Goal: Task Accomplishment & Management: Manage account settings

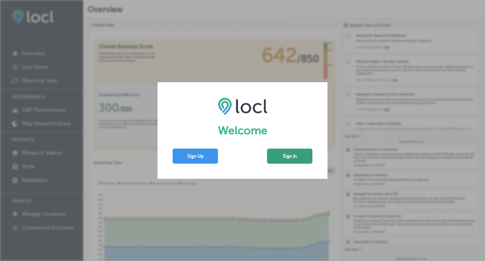
click at [292, 159] on button "Sign In" at bounding box center [289, 156] width 45 height 15
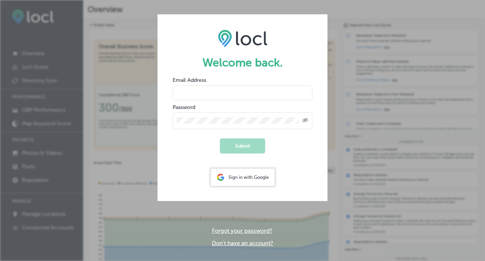
type input "[EMAIL_ADDRESS][DOMAIN_NAME]"
click at [243, 146] on button "Submit" at bounding box center [242, 146] width 45 height 15
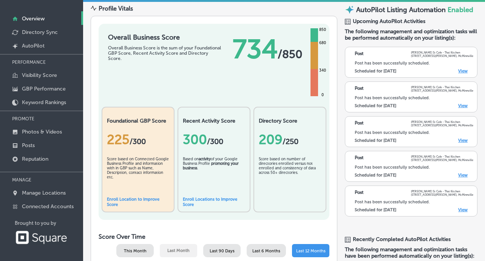
scroll to position [38, 0]
click at [42, 207] on p "Connected Accounts" at bounding box center [48, 207] width 52 height 6
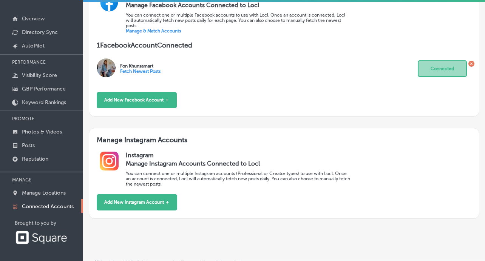
scroll to position [280, 0]
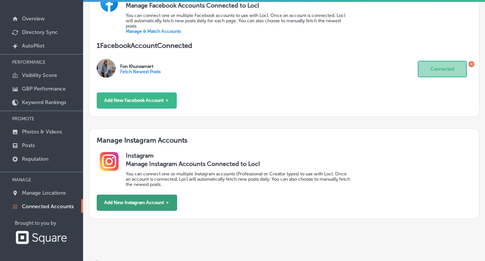
click at [136, 195] on button "Add New Instagram Account ＋" at bounding box center [137, 203] width 80 height 16
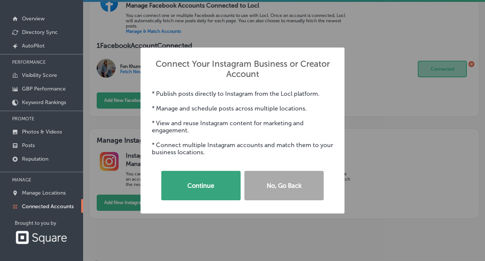
click at [201, 184] on button "Continue" at bounding box center [200, 185] width 79 height 29
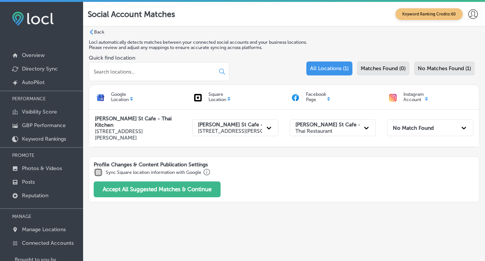
click at [100, 170] on input "checkbox" at bounding box center [98, 172] width 9 height 9
checkbox input "true"
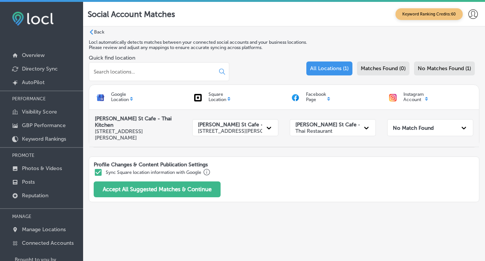
click at [403, 133] on div "No Match Found" at bounding box center [423, 128] width 67 height 14
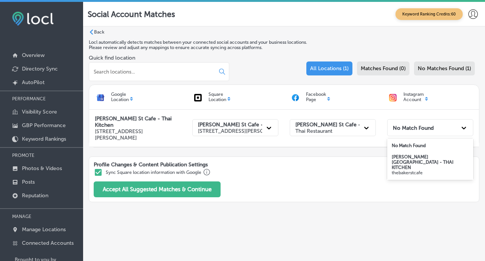
click at [401, 158] on strong "[PERSON_NAME][GEOGRAPHIC_DATA] - THAI KITCHEN" at bounding box center [423, 162] width 62 height 16
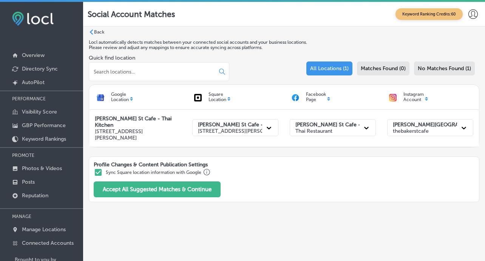
click at [266, 184] on div "Profile Changes & Content Publication Settings Sync Square location information…" at bounding box center [284, 180] width 391 height 46
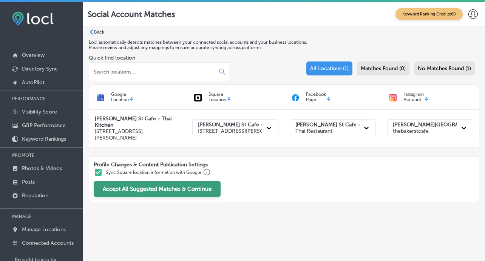
click at [174, 185] on button "Accept All Suggested Matches & Continue" at bounding box center [157, 189] width 127 height 16
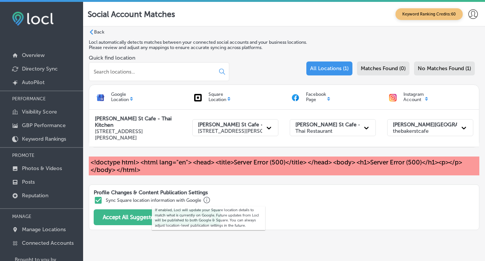
click at [242, 204] on div "If enabled, Locl will update your Square location details to match what is curr…" at bounding box center [208, 218] width 113 height 34
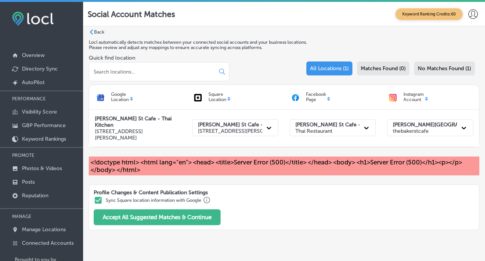
click at [267, 197] on div "Profile Changes & Content Publication Settings Sync Square location information…" at bounding box center [284, 208] width 391 height 46
click at [31, 182] on p "Posts" at bounding box center [28, 182] width 13 height 6
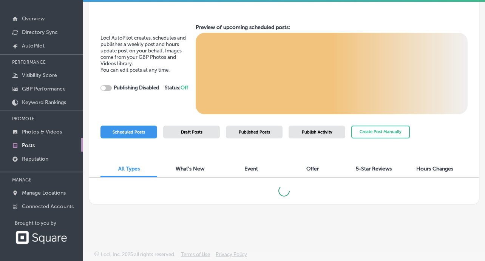
scroll to position [38, 0]
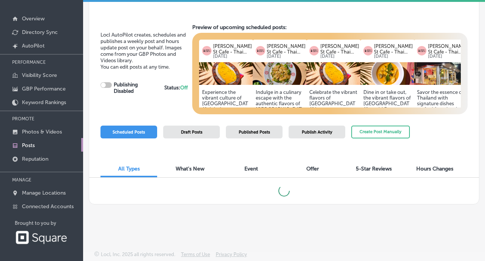
checkbox input "true"
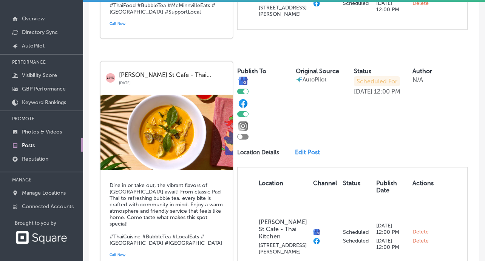
scroll to position [820, 0]
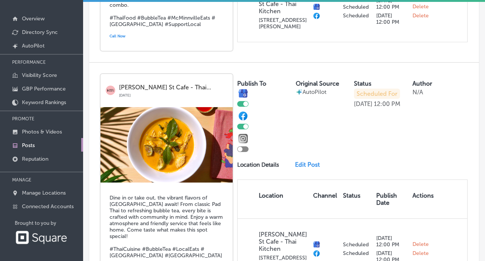
click at [242, 124] on div at bounding box center [242, 127] width 11 height 6
checkbox input "false"
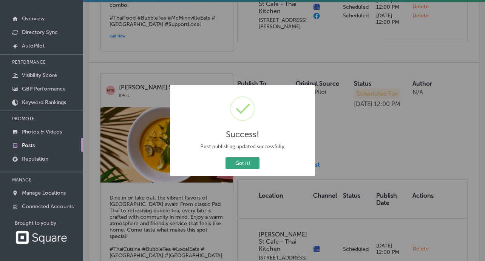
click at [236, 164] on button "Got It!" at bounding box center [243, 164] width 34 height 12
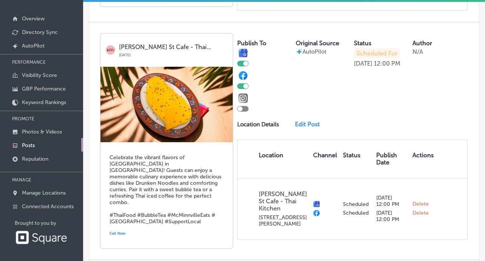
scroll to position [618, 0]
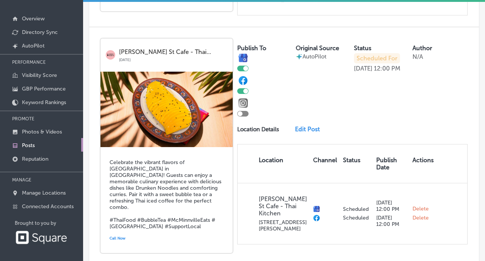
click at [243, 88] on div at bounding box center [242, 91] width 11 height 6
checkbox input "false"
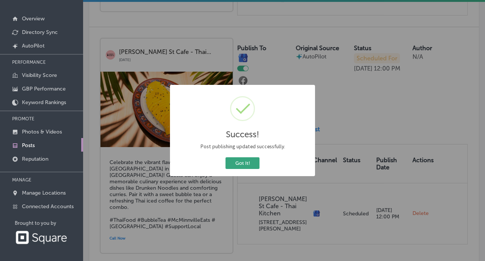
click at [240, 164] on button "Got It!" at bounding box center [243, 164] width 34 height 12
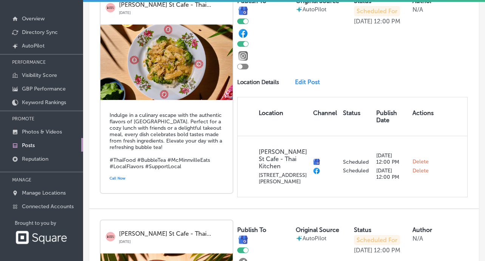
scroll to position [418, 0]
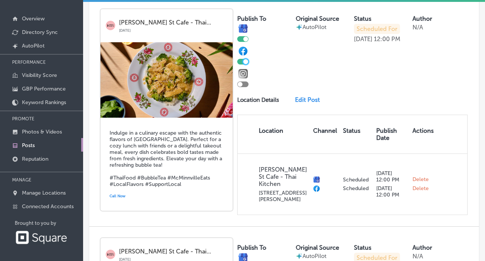
click at [244, 59] on div at bounding box center [245, 61] width 5 height 5
checkbox input "false"
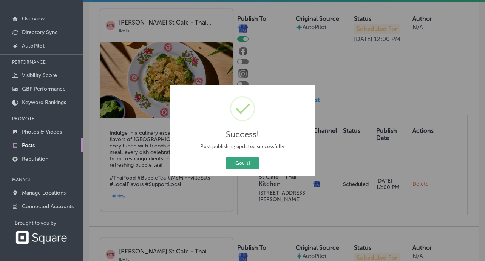
click at [246, 161] on button "Got It!" at bounding box center [243, 164] width 34 height 12
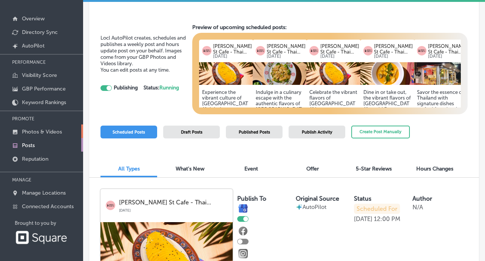
scroll to position [0, 0]
click at [42, 205] on p "Connected Accounts" at bounding box center [48, 207] width 52 height 6
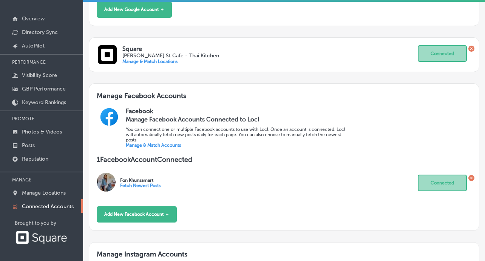
scroll to position [167, 0]
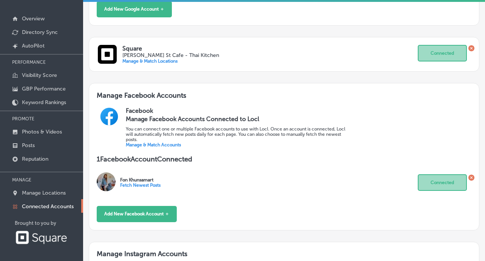
click at [147, 142] on link "Manage & Match Accounts" at bounding box center [153, 144] width 55 height 5
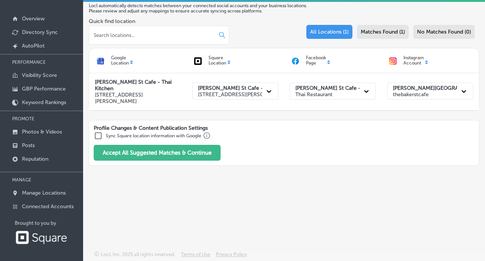
click at [391, 34] on span "Matches Found (1)" at bounding box center [383, 32] width 44 height 6
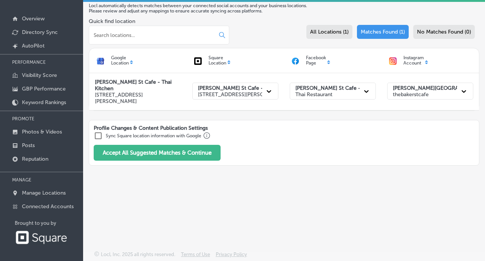
click at [438, 31] on span "No Matches Found (0)" at bounding box center [444, 32] width 54 height 6
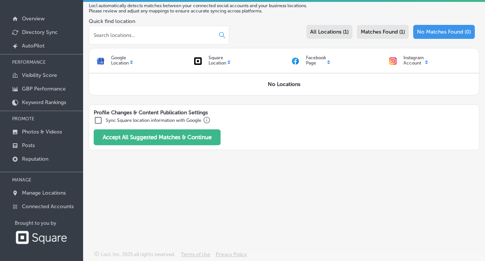
click at [326, 34] on span "All Locations (1)" at bounding box center [329, 32] width 39 height 6
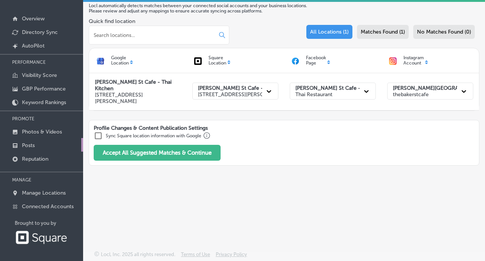
click at [30, 145] on p "Posts" at bounding box center [28, 145] width 13 height 6
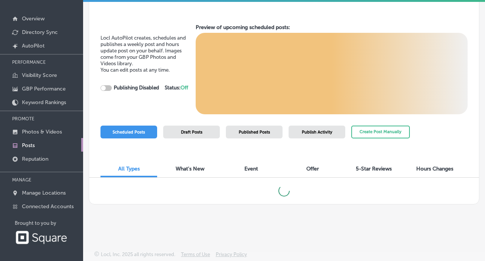
checkbox input "true"
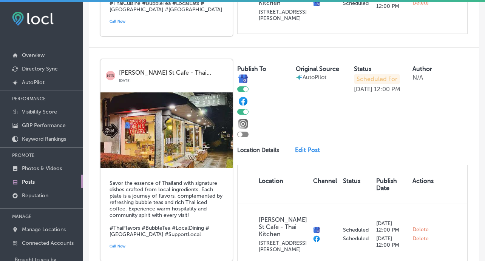
scroll to position [1103, 0]
click at [245, 110] on div at bounding box center [245, 112] width 5 height 5
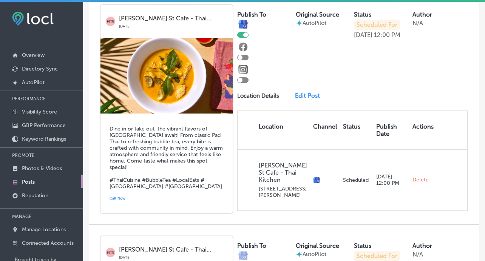
scroll to position [861, 0]
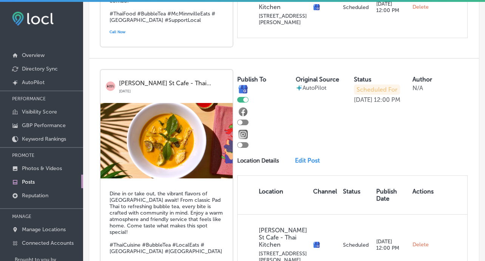
checkbox input "false"
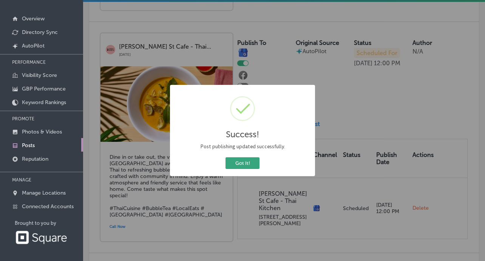
scroll to position [38, 0]
click at [234, 162] on button "Got It!" at bounding box center [243, 164] width 34 height 12
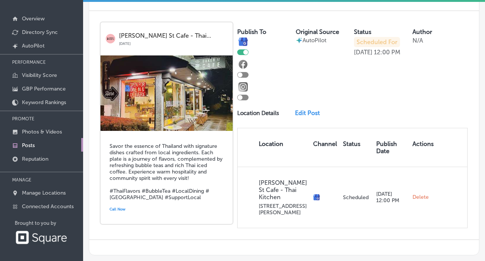
scroll to position [1103, 0]
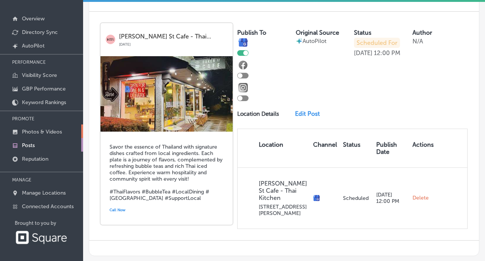
click at [31, 134] on p "Photos & Videos" at bounding box center [42, 132] width 40 height 6
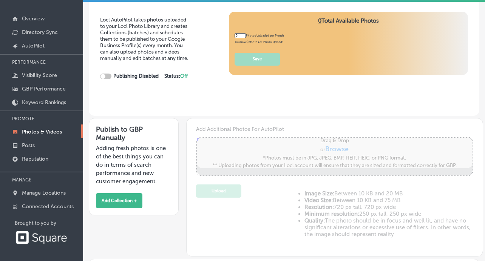
type input "5"
checkbox input "true"
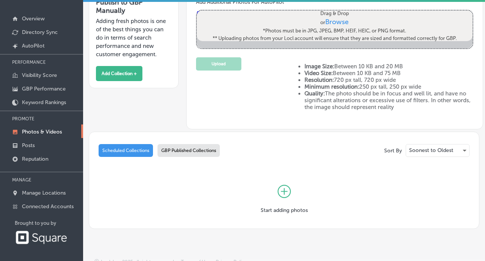
scroll to position [128, 0]
